Goal: Transaction & Acquisition: Subscribe to service/newsletter

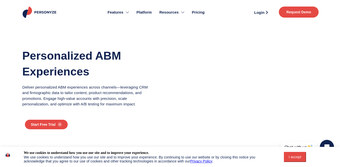
click at [310, 15] on link "Request Demo" at bounding box center [299, 12] width 40 height 11
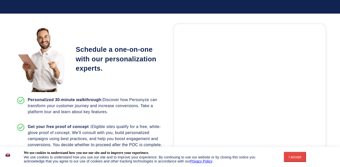
scroll to position [62, 0]
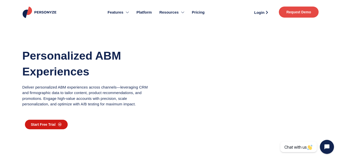
click at [46, 124] on span "Start Free Trial" at bounding box center [43, 125] width 25 height 4
